Goal: Transaction & Acquisition: Download file/media

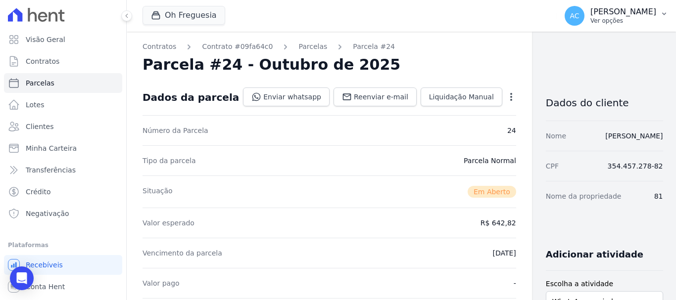
click at [655, 20] on p "Ver opções" at bounding box center [623, 21] width 66 height 8
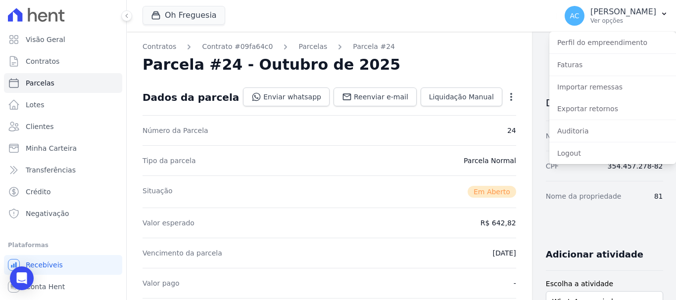
click at [397, 24] on div "Oh Freguesia TS Engenharia HITS Cupecê Hits [GEOGRAPHIC_DATA] Oh Freguesia Resi…" at bounding box center [347, 16] width 410 height 33
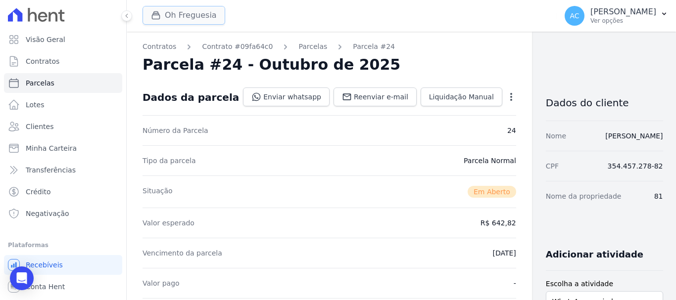
click at [165, 13] on button "Oh Freguesia" at bounding box center [183, 15] width 83 height 19
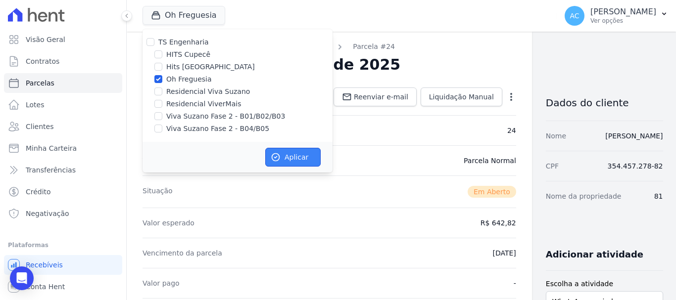
click at [284, 159] on button "Aplicar" at bounding box center [292, 157] width 55 height 19
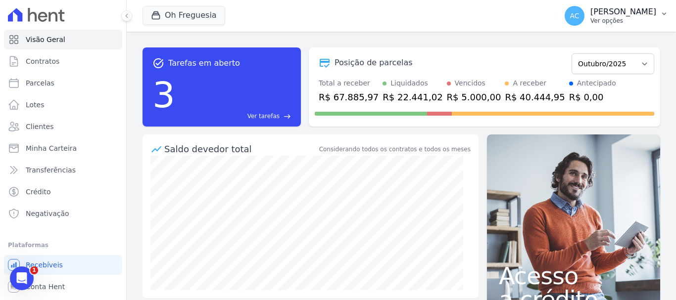
click at [652, 22] on p "Ver opções" at bounding box center [623, 21] width 66 height 8
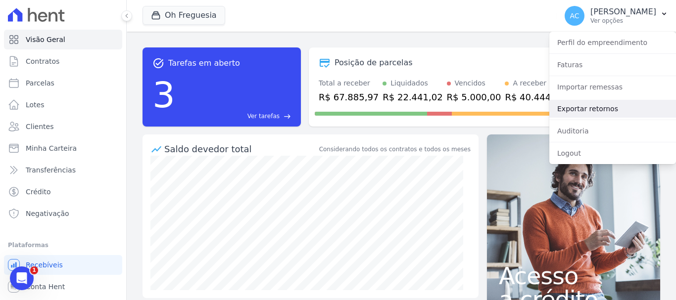
click at [586, 115] on link "Exportar retornos" at bounding box center [612, 109] width 127 height 18
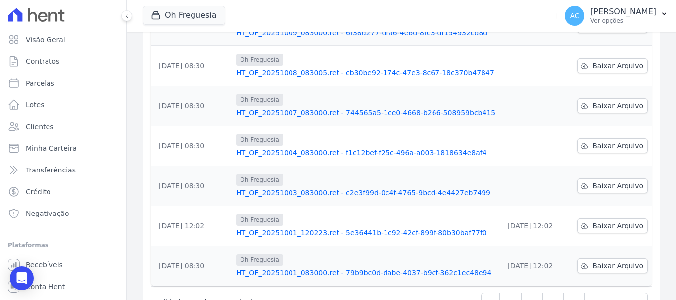
scroll to position [325, 0]
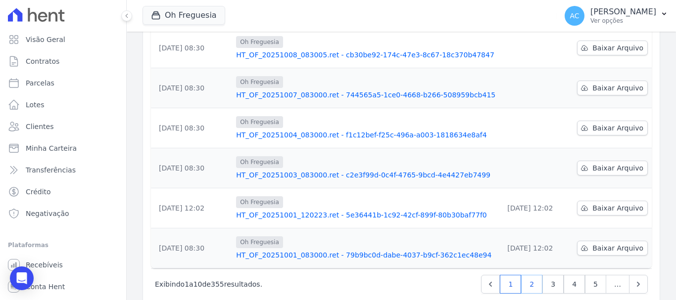
click at [526, 275] on link "2" at bounding box center [531, 284] width 21 height 19
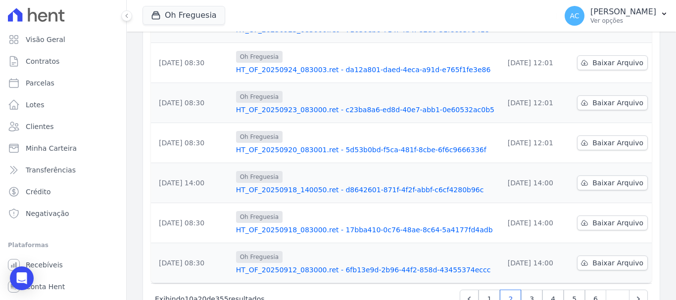
scroll to position [325, 0]
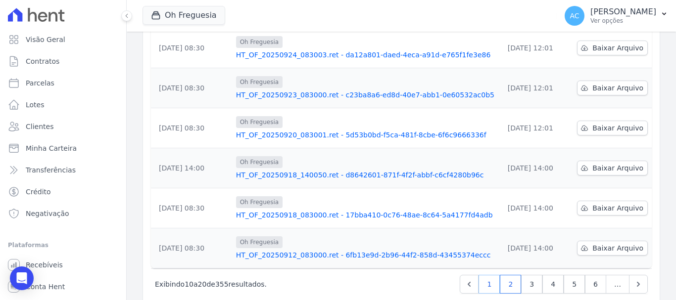
click at [489, 275] on link "1" at bounding box center [488, 284] width 21 height 19
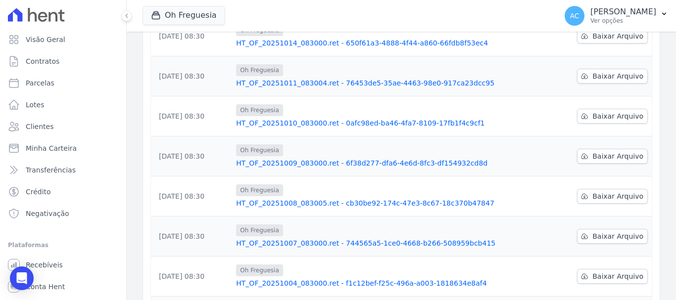
scroll to position [78, 0]
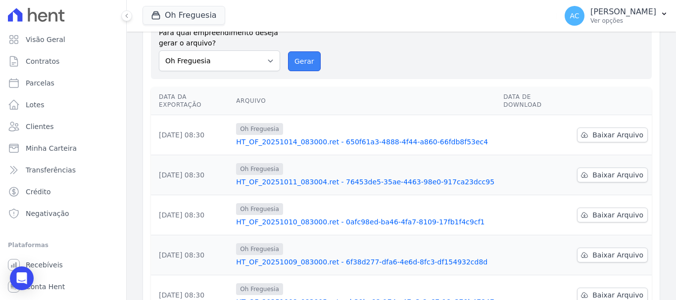
click at [302, 51] on button "Gerar" at bounding box center [304, 61] width 33 height 20
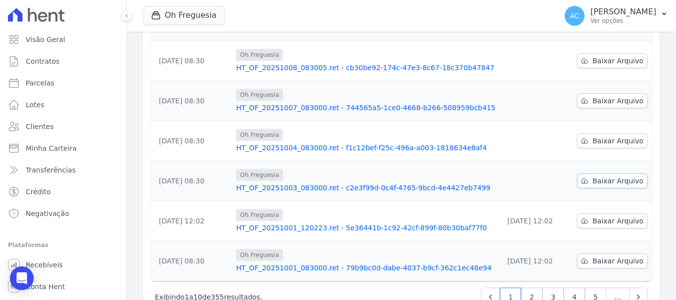
scroll to position [346, 0]
click at [604, 176] on span "Baixar Arquivo" at bounding box center [617, 181] width 51 height 10
click at [421, 14] on div "Oh Freguesia TS Engenharia HITS Cupecê Hits Vila Santa Catarina Oh Freguesia Re…" at bounding box center [347, 16] width 410 height 33
click at [626, 136] on span "Baixar Arquivo" at bounding box center [617, 141] width 51 height 10
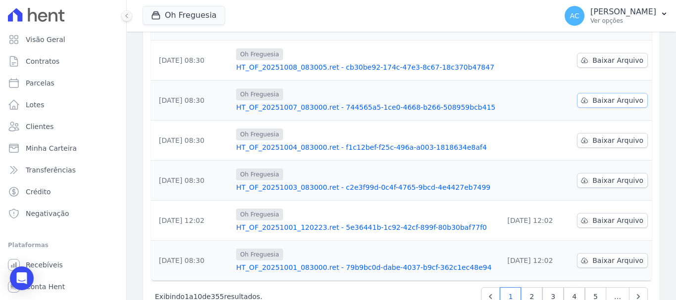
click at [604, 93] on link "Baixar Arquivo" at bounding box center [612, 100] width 71 height 15
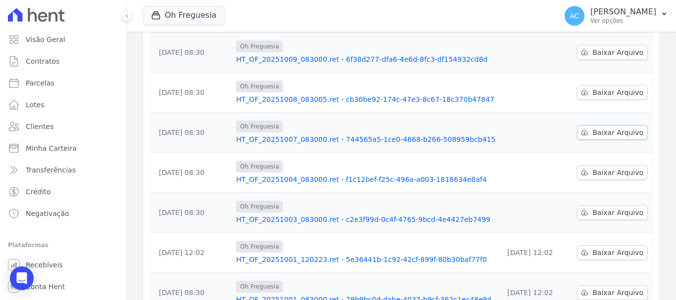
scroll to position [263, 0]
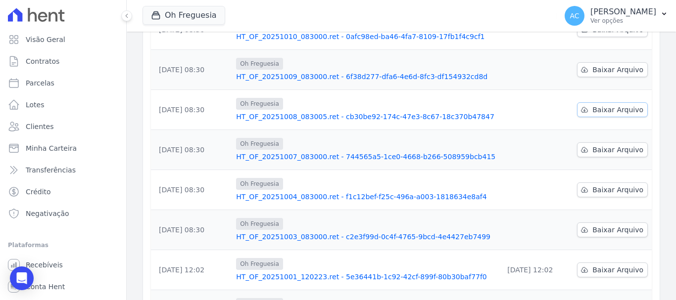
click at [594, 105] on span "Baixar Arquivo" at bounding box center [617, 110] width 51 height 10
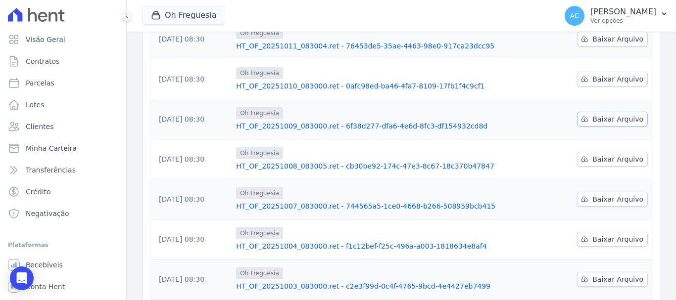
click at [600, 114] on span "Baixar Arquivo" at bounding box center [617, 119] width 51 height 10
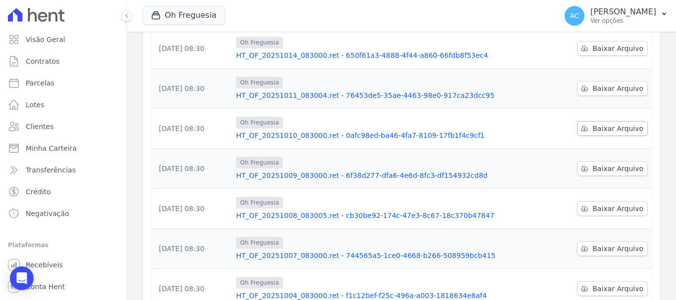
click at [604, 124] on span "Baixar Arquivo" at bounding box center [617, 129] width 51 height 10
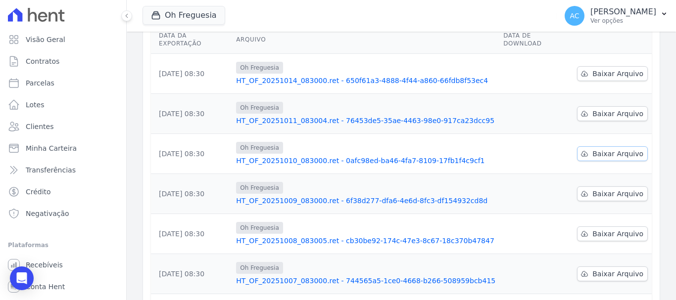
scroll to position [115, 0]
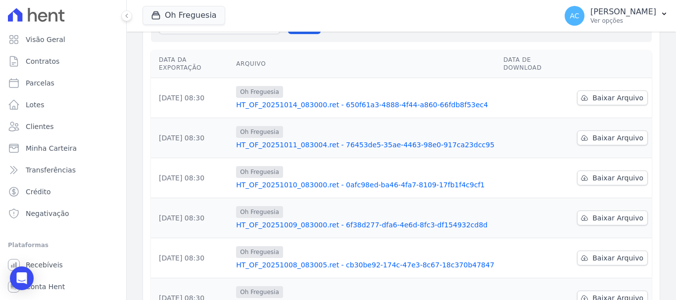
click at [442, 50] on th "Arquivo" at bounding box center [365, 64] width 267 height 28
click at [599, 93] on span "Baixar Arquivo" at bounding box center [617, 98] width 51 height 10
click at [616, 126] on td "Baixar Arquivo" at bounding box center [612, 138] width 79 height 40
click at [609, 133] on span "Baixar Arquivo" at bounding box center [617, 138] width 51 height 10
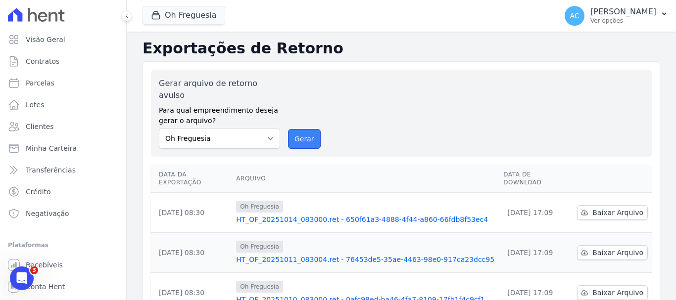
click at [303, 129] on button "Gerar" at bounding box center [304, 139] width 33 height 20
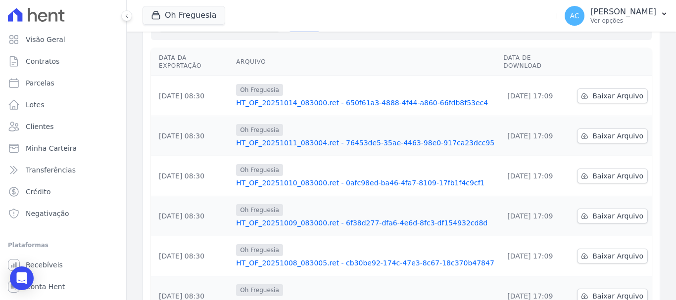
scroll to position [115, 0]
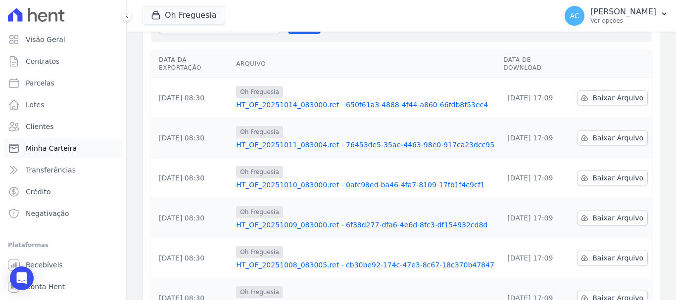
click at [73, 146] on link "Minha Carteira" at bounding box center [63, 148] width 118 height 20
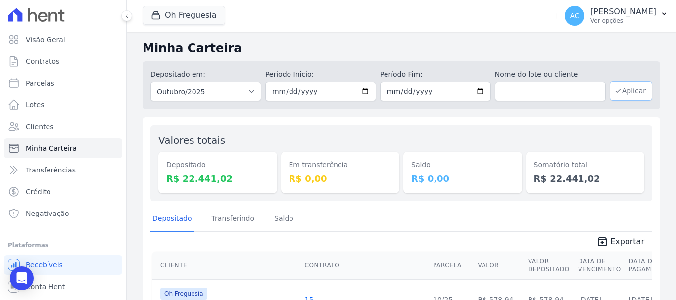
click at [614, 87] on icon "button" at bounding box center [618, 91] width 8 height 8
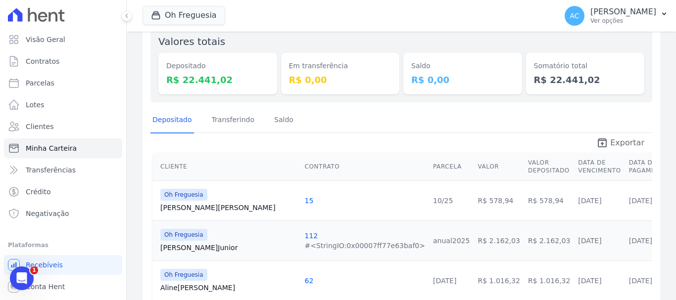
click at [623, 143] on span "Exportar" at bounding box center [627, 143] width 34 height 12
